Goal: Ask a question

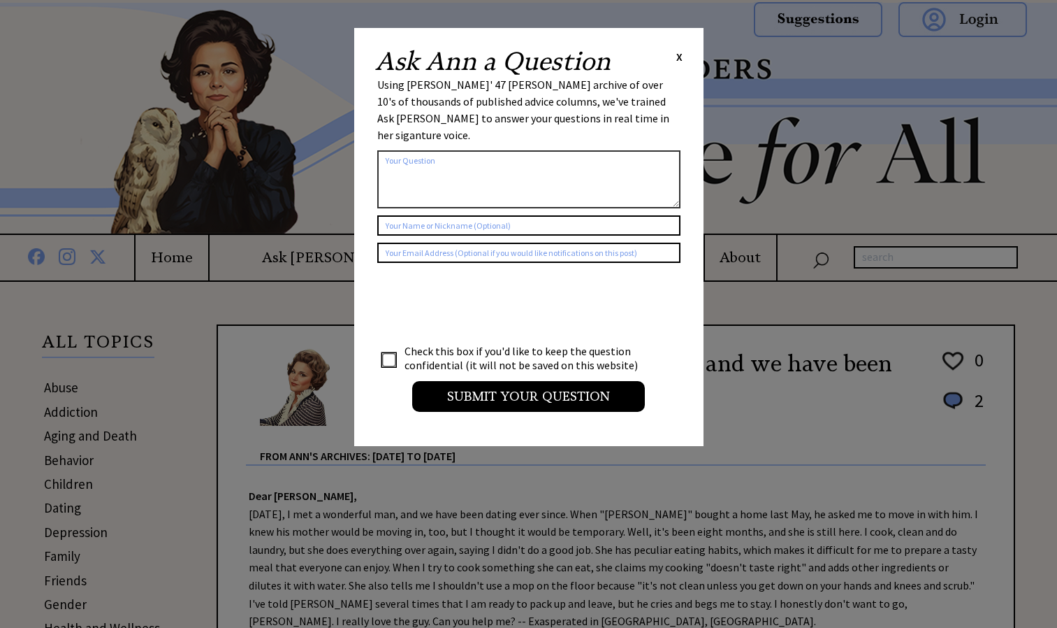
click at [543, 162] on textarea at bounding box center [528, 179] width 303 height 58
click at [542, 215] on input "text" at bounding box center [528, 225] width 303 height 20
click at [532, 169] on textarea at bounding box center [528, 179] width 303 height 58
click at [674, 64] on div "Ask [PERSON_NAME] a Question X" at bounding box center [528, 61] width 307 height 25
click at [680, 57] on span "X" at bounding box center [679, 57] width 6 height 14
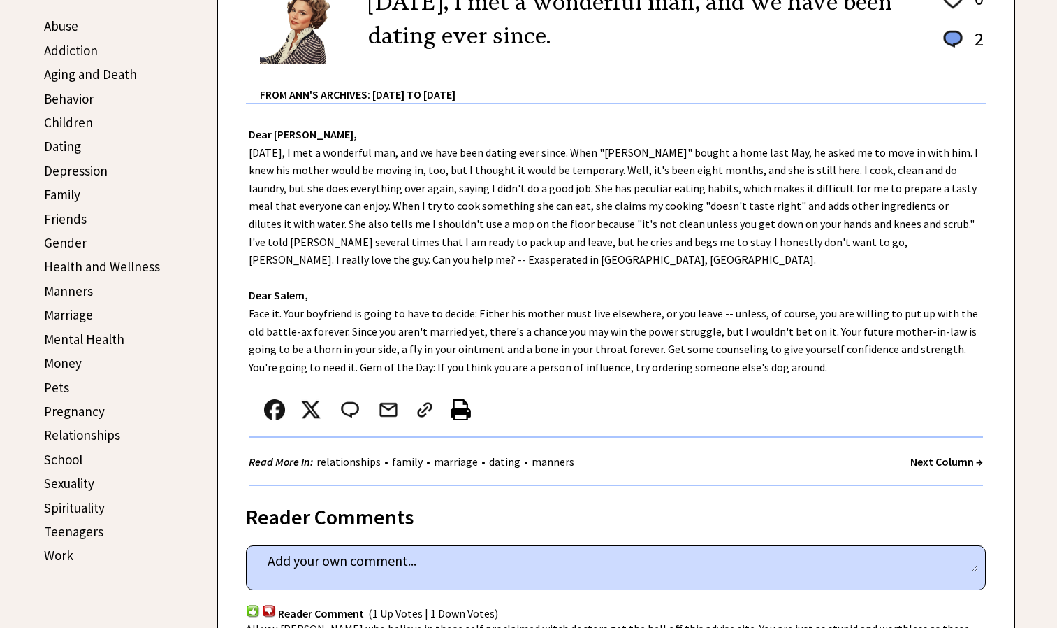
scroll to position [358, 0]
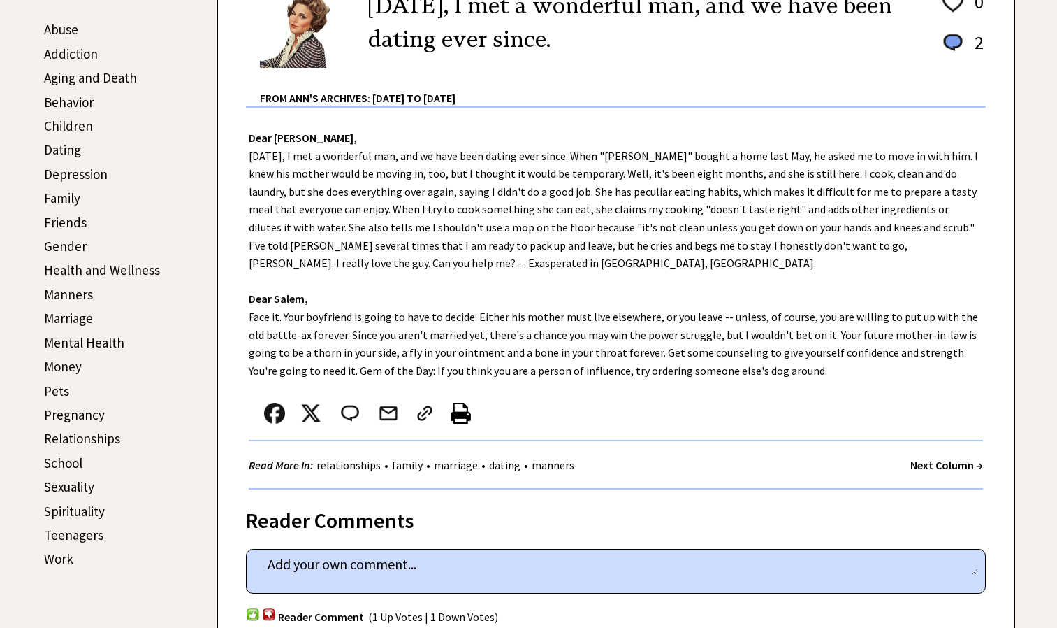
click at [835, 73] on div "From Ann's Archives: [DATE] to [DATE]" at bounding box center [623, 87] width 726 height 37
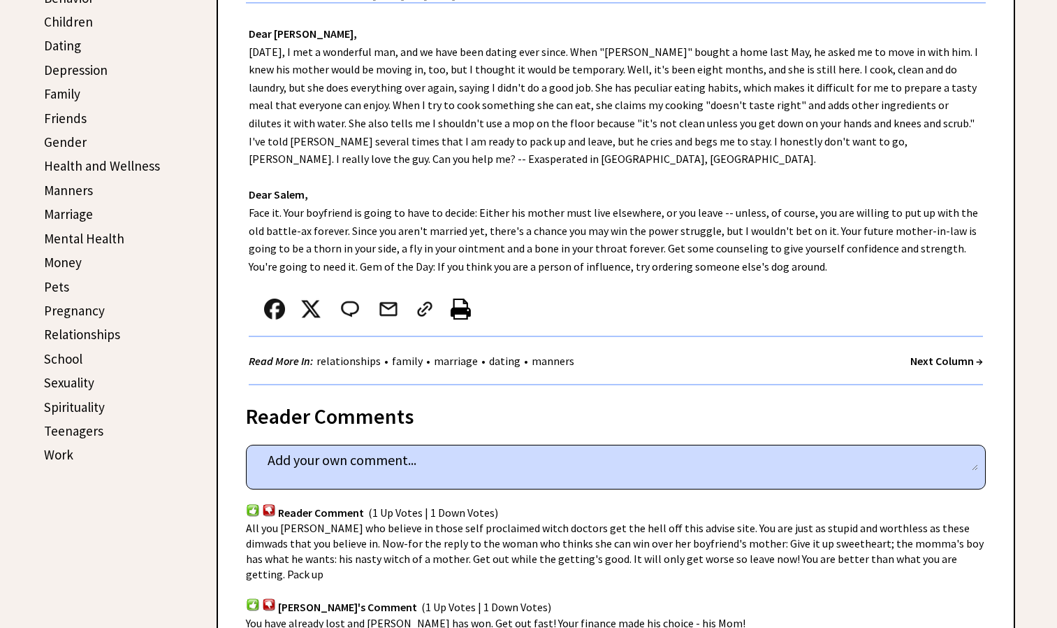
scroll to position [493, 0]
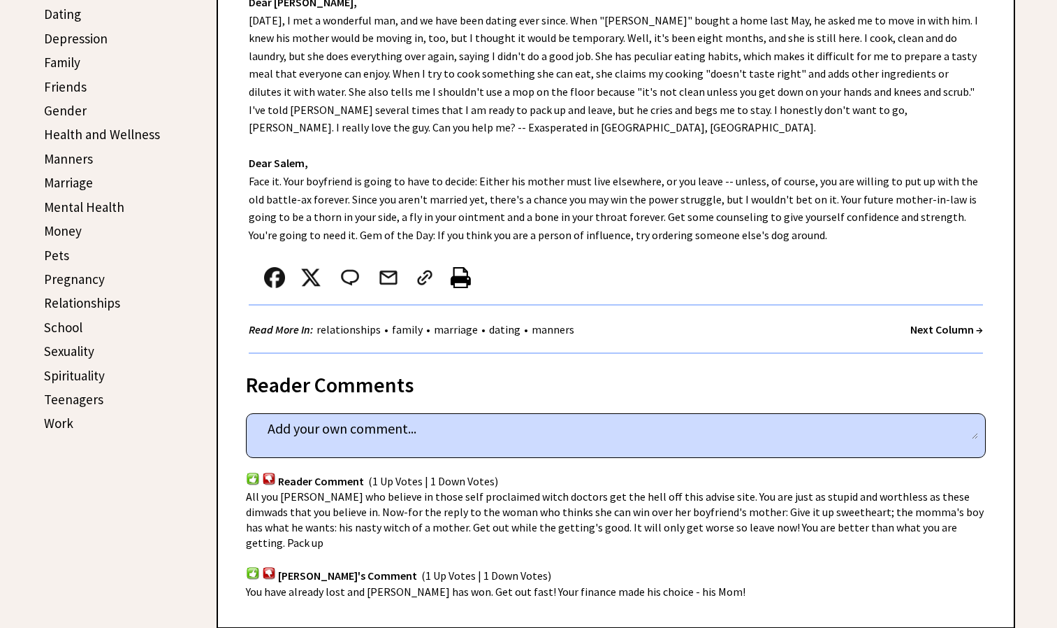
click at [259, 283] on center at bounding box center [275, 277] width 34 height 21
click at [317, 512] on span "All you [PERSON_NAME] who believe in those self proclaimed witch doctors get th…" at bounding box center [615, 519] width 738 height 60
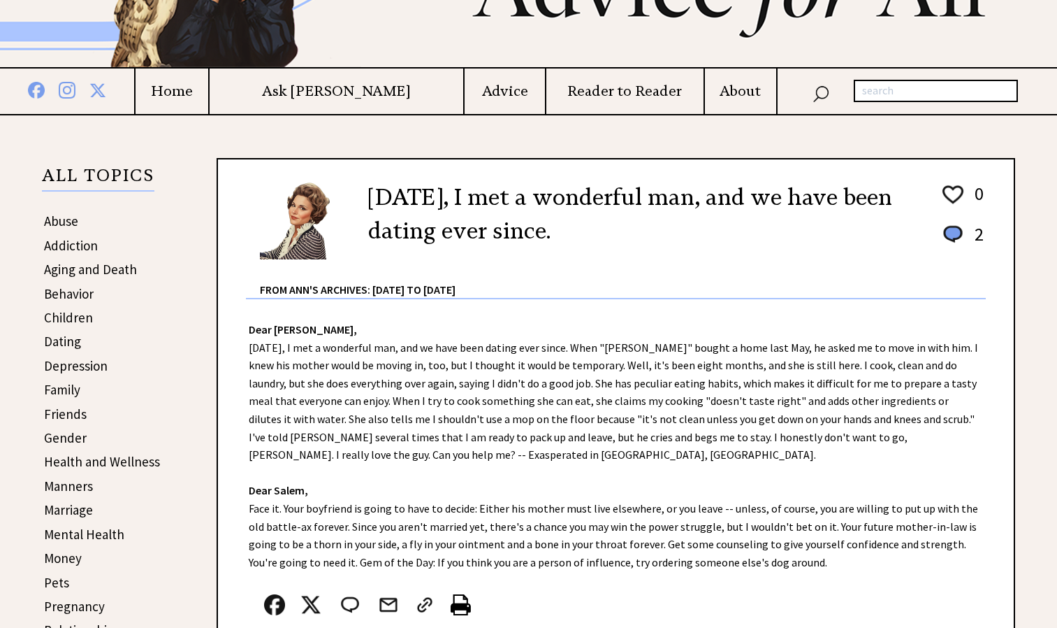
scroll to position [0, 0]
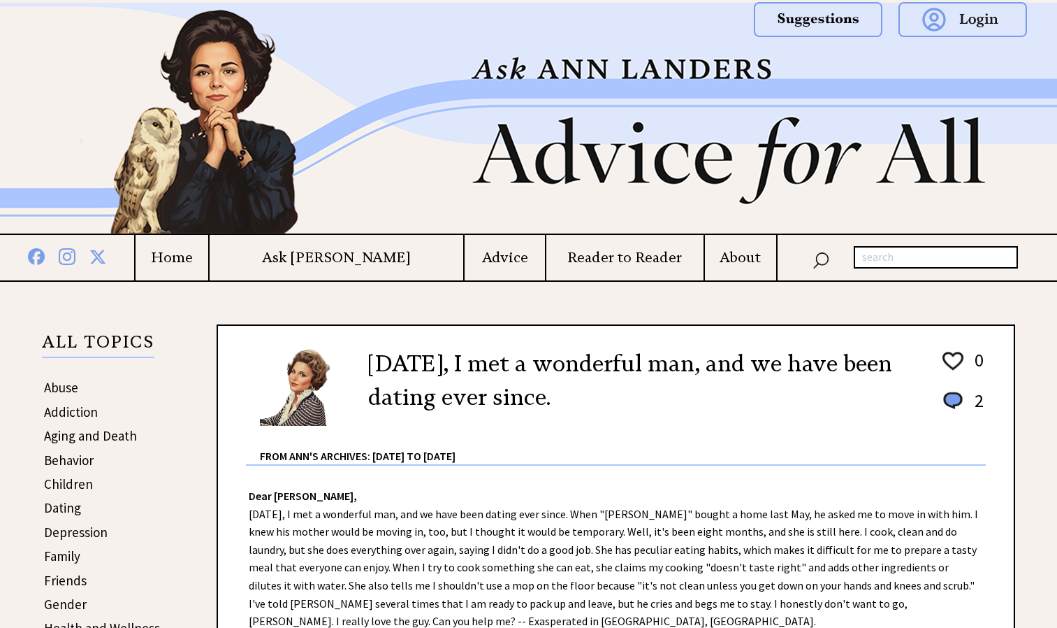
click at [335, 263] on h4 "Ask [PERSON_NAME]" at bounding box center [337, 257] width 254 height 17
